Goal: Contribute content

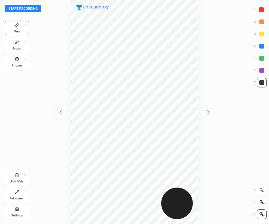
scroll to position [224, 172]
click at [262, 8] on div at bounding box center [261, 9] width 5 height 5
click at [31, 10] on button "Start recording" at bounding box center [23, 8] width 37 height 7
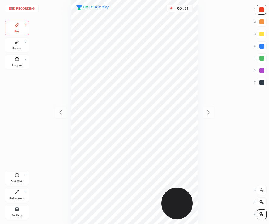
click at [260, 83] on div at bounding box center [262, 82] width 5 height 5
click at [21, 181] on div "Add Slide" at bounding box center [16, 181] width 13 height 3
click at [259, 11] on div at bounding box center [261, 9] width 5 height 5
click at [13, 65] on div "Shapes" at bounding box center [17, 65] width 10 height 3
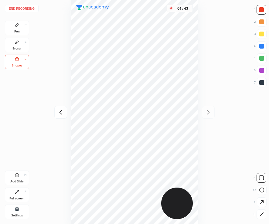
click at [19, 29] on div "Pen P" at bounding box center [17, 28] width 24 height 15
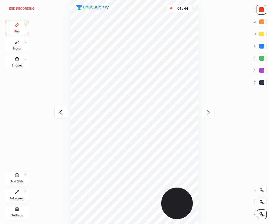
click at [27, 10] on button "End recording" at bounding box center [22, 8] width 34 height 7
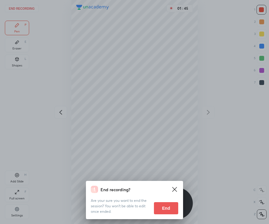
click at [169, 210] on button "End" at bounding box center [166, 209] width 24 height 12
